Goal: Information Seeking & Learning: Understand process/instructions

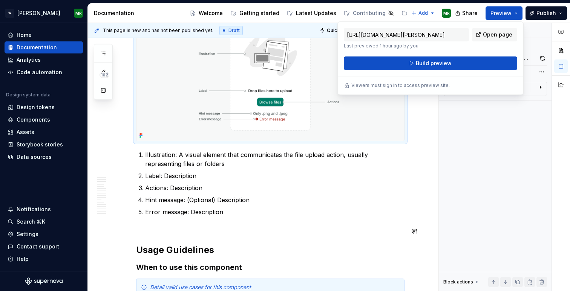
scroll to position [528, 0]
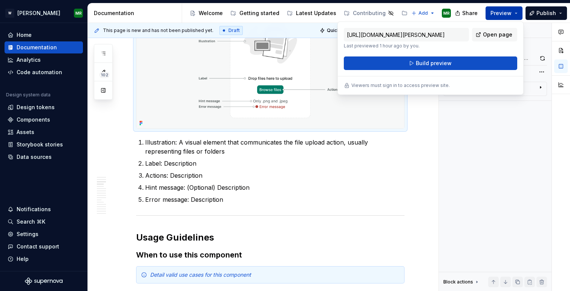
click at [516, 15] on button "Preview" at bounding box center [504, 13] width 37 height 14
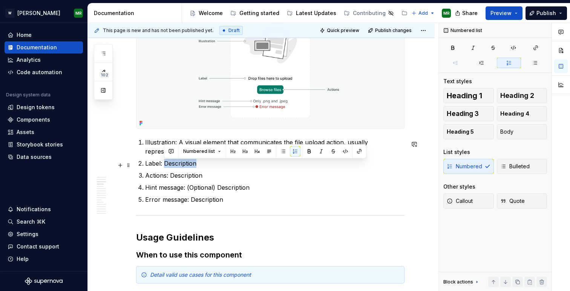
drag, startPoint x: 165, startPoint y: 165, endPoint x: 195, endPoint y: 161, distance: 30.0
click at [195, 161] on p "Label: Description" at bounding box center [274, 163] width 259 height 9
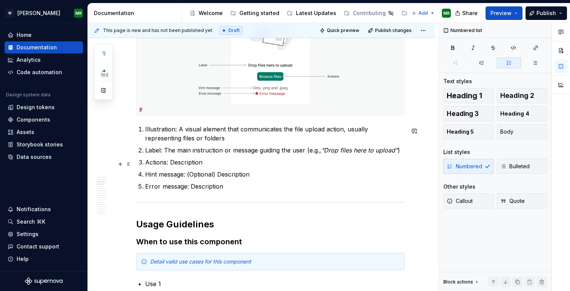
scroll to position [542, 0]
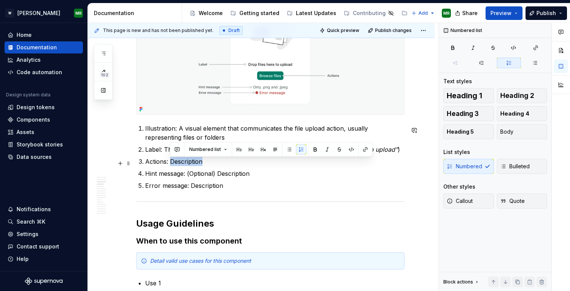
drag, startPoint x: 171, startPoint y: 164, endPoint x: 201, endPoint y: 161, distance: 30.3
click at [201, 161] on p "Actions: Description" at bounding box center [274, 161] width 259 height 9
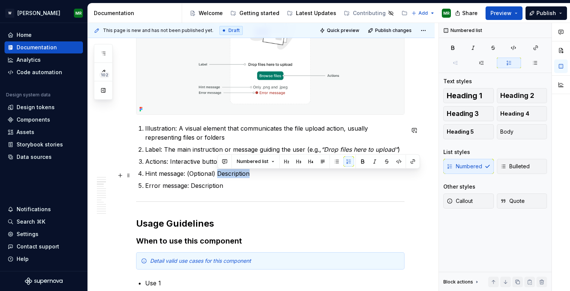
drag, startPoint x: 218, startPoint y: 176, endPoint x: 251, endPoint y: 173, distance: 33.3
click at [251, 173] on p "Hint message: (Optional) Description" at bounding box center [274, 173] width 259 height 9
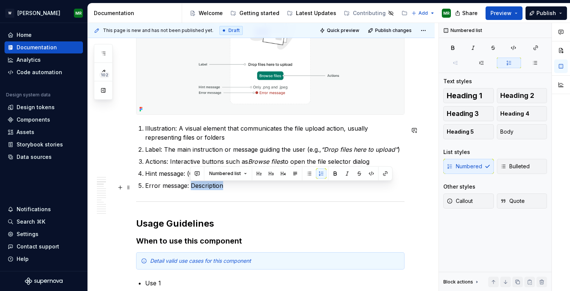
drag, startPoint x: 191, startPoint y: 188, endPoint x: 222, endPoint y: 187, distance: 30.9
click at [222, 187] on p "Error message: Description" at bounding box center [274, 185] width 259 height 9
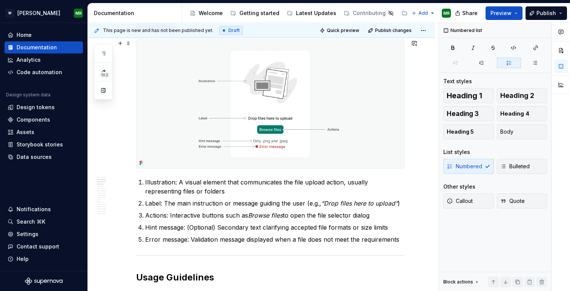
scroll to position [488, 0]
type textarea "*"
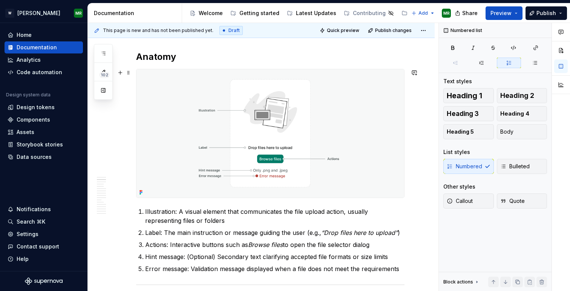
scroll to position [458, 0]
click at [174, 216] on p "Illustration: A visual element that communicates the file upload action, usuall…" at bounding box center [274, 217] width 259 height 18
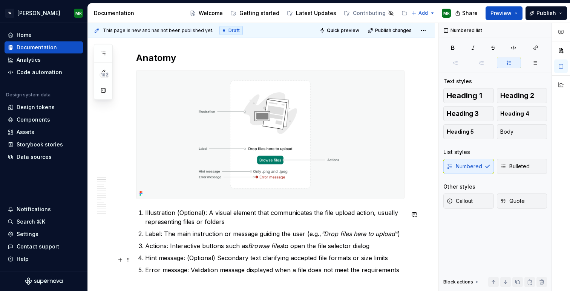
click at [184, 261] on p "Hint message: (Optional) Secondary text clarifying accepted file formats or siz…" at bounding box center [274, 258] width 259 height 9
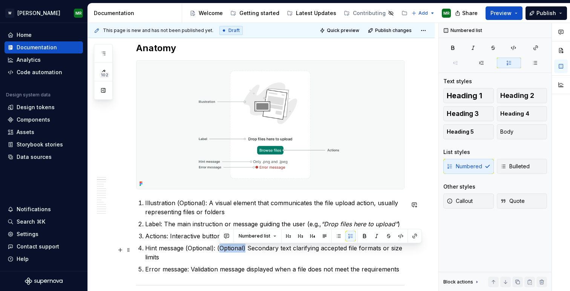
drag, startPoint x: 245, startPoint y: 252, endPoint x: 219, endPoint y: 252, distance: 26.4
click at [219, 252] on p "Hint message (Optional): (Optional) Secondary text clarifying accepted file for…" at bounding box center [274, 253] width 259 height 18
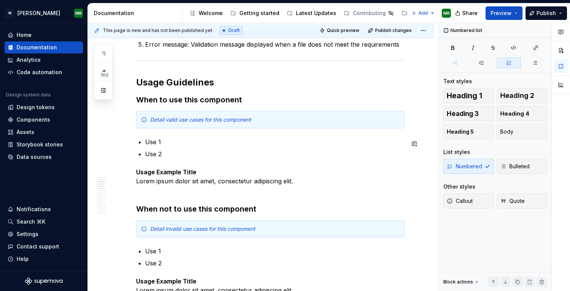
scroll to position [685, 0]
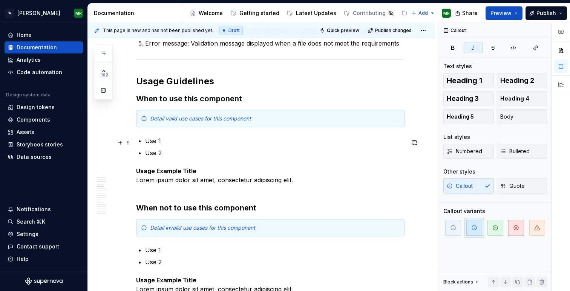
click at [147, 144] on p "Use 1" at bounding box center [274, 140] width 259 height 9
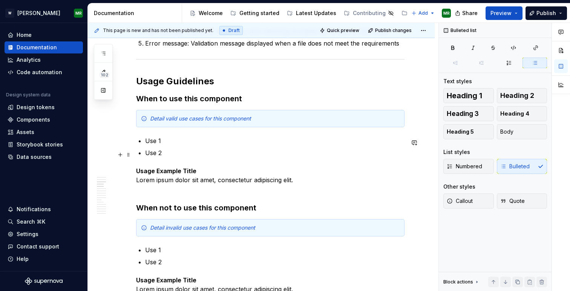
click at [190, 154] on p "Use 2" at bounding box center [274, 153] width 259 height 9
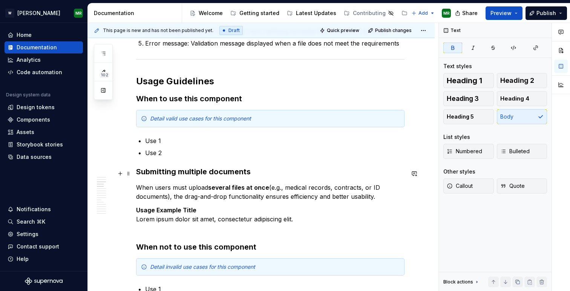
click at [191, 174] on h3 "Submitting multiple documents" at bounding box center [270, 172] width 268 height 11
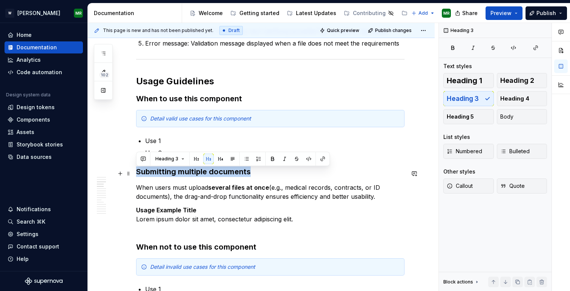
click at [191, 174] on h3 "Submitting multiple documents" at bounding box center [270, 172] width 268 height 11
click at [219, 158] on button "button" at bounding box center [220, 159] width 11 height 11
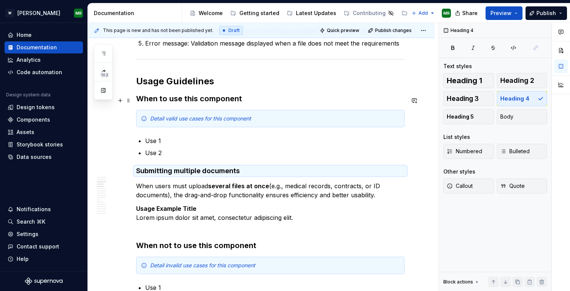
click at [195, 98] on h3 "When to use this component" at bounding box center [270, 99] width 268 height 11
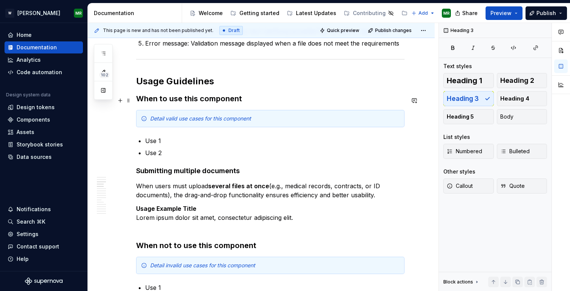
click at [195, 98] on h3 "When to use this component" at bounding box center [270, 99] width 268 height 11
click at [210, 199] on p "When users must upload several files at once (e.g., medical records, contracts,…" at bounding box center [270, 191] width 268 height 18
click at [378, 198] on p "When users must upload several files at once (e.g., medical records, contracts,…" at bounding box center [270, 191] width 268 height 18
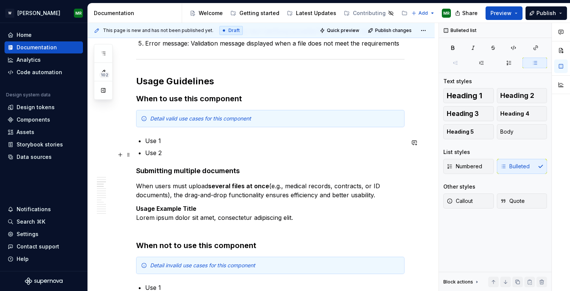
click at [159, 155] on p "Use 2" at bounding box center [274, 153] width 259 height 9
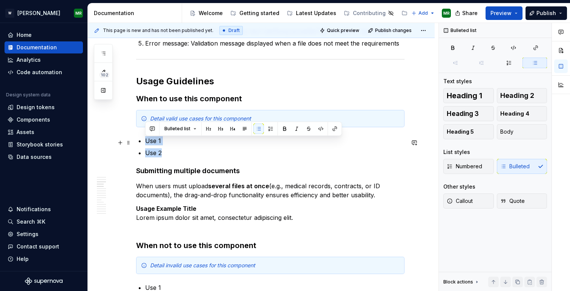
drag, startPoint x: 162, startPoint y: 155, endPoint x: 139, endPoint y: 143, distance: 27.0
click at [145, 143] on ul "Use 1 Use 2" at bounding box center [274, 146] width 259 height 21
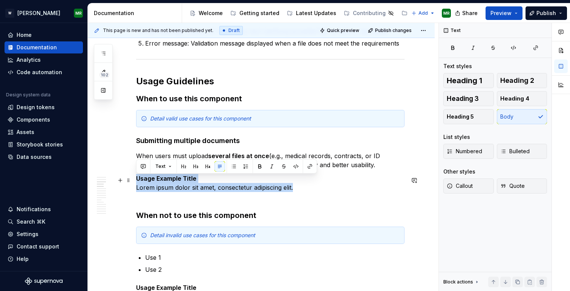
drag, startPoint x: 297, startPoint y: 190, endPoint x: 136, endPoint y: 179, distance: 160.6
click at [136, 179] on p "Usage Example Title Lorem ipsum dolor sit amet, consectetur adipiscing elit." at bounding box center [270, 187] width 268 height 27
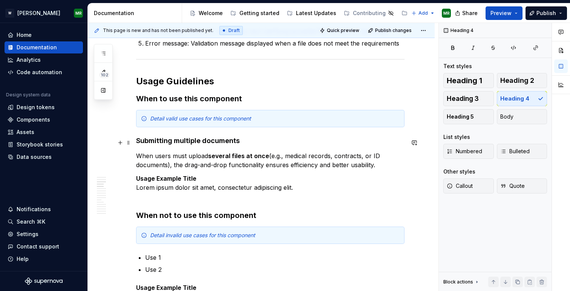
click at [165, 145] on h4 "Submitting multiple documents" at bounding box center [270, 140] width 268 height 9
click at [152, 182] on strong "Usage Example Title" at bounding box center [166, 179] width 60 height 8
click at [156, 182] on strong "Usage Example Title" at bounding box center [166, 179] width 60 height 8
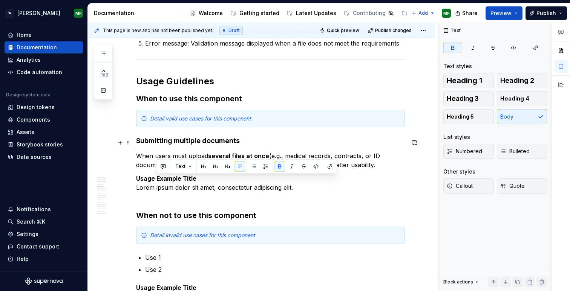
click at [151, 146] on h4 "Submitting multiple documents" at bounding box center [270, 140] width 268 height 9
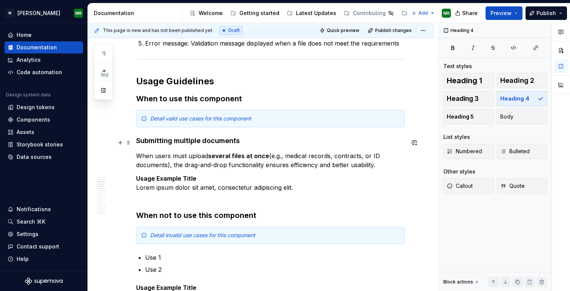
click at [151, 146] on h4 "Submitting multiple documents" at bounding box center [270, 140] width 268 height 9
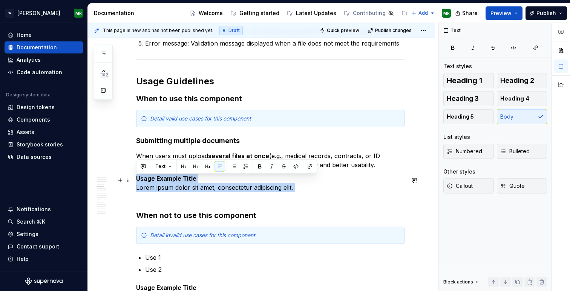
drag, startPoint x: 138, startPoint y: 182, endPoint x: 291, endPoint y: 194, distance: 154.3
click at [291, 194] on p "Usage Example Title Lorem ipsum dolor sit amet, consectetur adipiscing elit." at bounding box center [270, 187] width 268 height 27
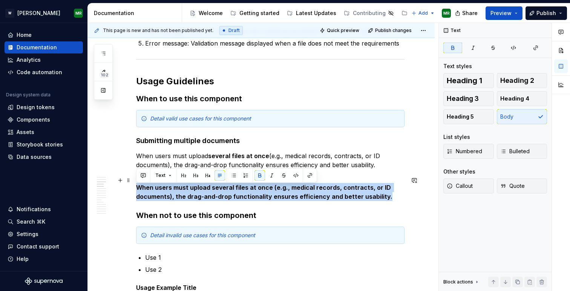
drag, startPoint x: 137, startPoint y: 190, endPoint x: 385, endPoint y: 200, distance: 247.5
click at [385, 200] on p "Submitting multiple documents When users must upload several files at once (e.g…" at bounding box center [270, 187] width 268 height 27
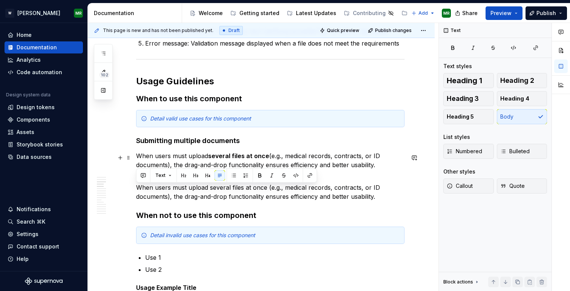
click at [189, 155] on p "When users must upload several files at once (e.g., medical records, contracts,…" at bounding box center [270, 161] width 268 height 18
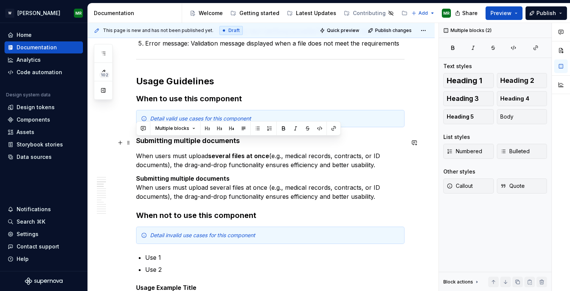
drag, startPoint x: 380, startPoint y: 167, endPoint x: 136, endPoint y: 144, distance: 244.3
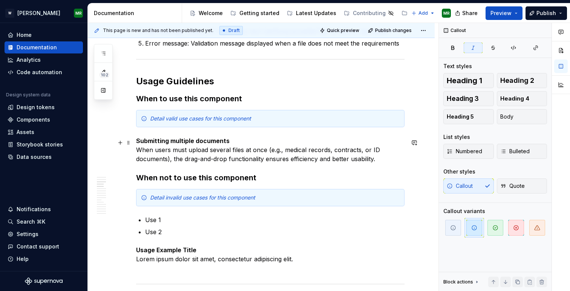
click at [389, 159] on p "Submitting multiple documents When users must upload several files at once (e.g…" at bounding box center [270, 149] width 268 height 27
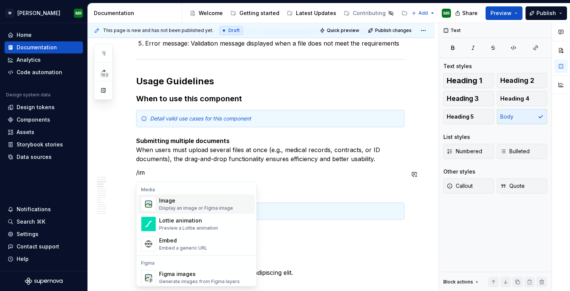
click at [174, 207] on div "Display an image or Figma image" at bounding box center [196, 208] width 74 height 6
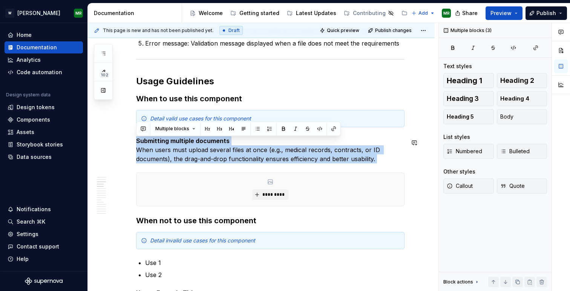
drag, startPoint x: 137, startPoint y: 144, endPoint x: 378, endPoint y: 170, distance: 242.0
copy div "Submitting multiple documents When users must upload several files at once (e.g…"
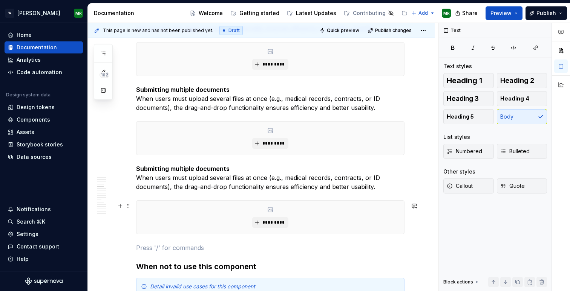
scroll to position [817, 0]
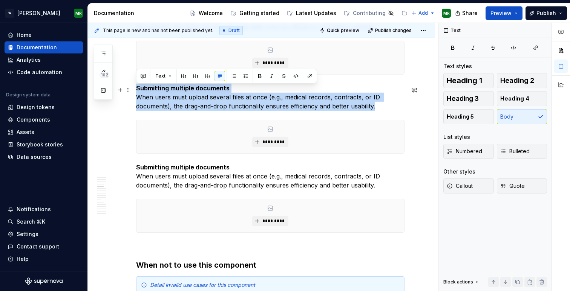
drag, startPoint x: 379, startPoint y: 108, endPoint x: 135, endPoint y: 93, distance: 244.4
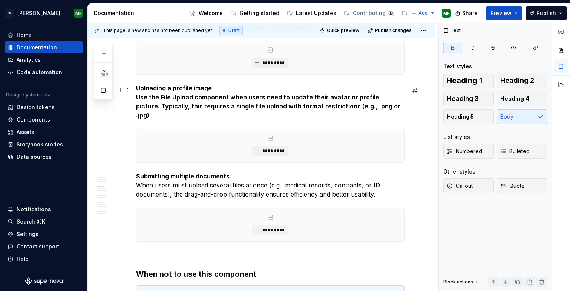
click at [168, 90] on strong "Uploading a profile image" at bounding box center [174, 88] width 76 height 8
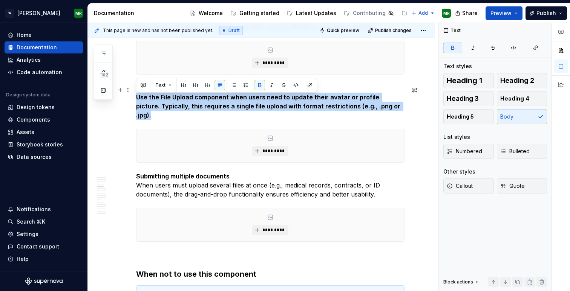
drag, startPoint x: 136, startPoint y: 100, endPoint x: 390, endPoint y: 109, distance: 253.5
click at [390, 109] on p "Uploading or updating a profile image Use the File Upload component when users …" at bounding box center [270, 102] width 268 height 36
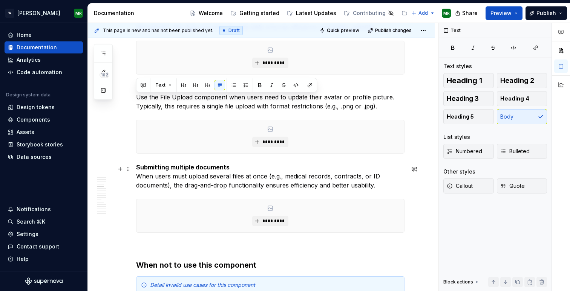
click at [244, 174] on p "Submitting multiple documents When users must upload several files at once (e.g…" at bounding box center [270, 176] width 268 height 27
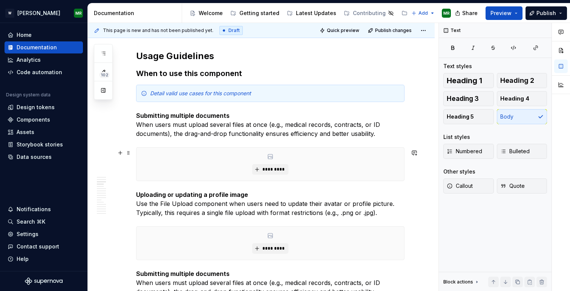
scroll to position [706, 0]
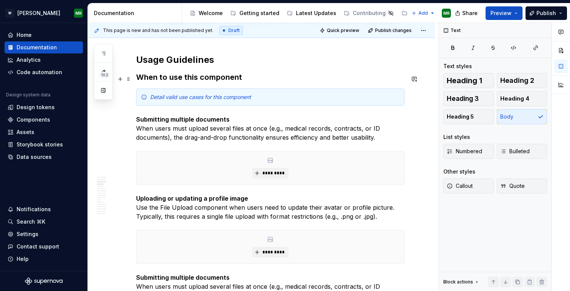
type textarea "*"
